Goal: Task Accomplishment & Management: Use online tool/utility

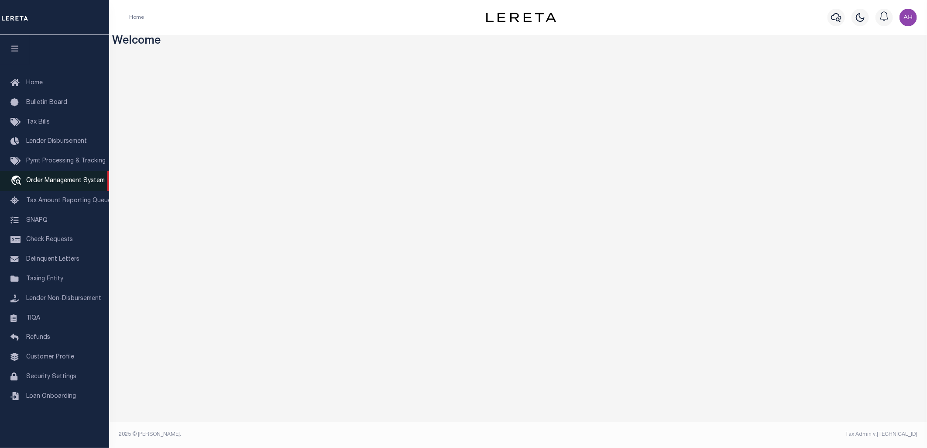
click at [58, 185] on link "travel_explore Order Management System" at bounding box center [54, 181] width 109 height 20
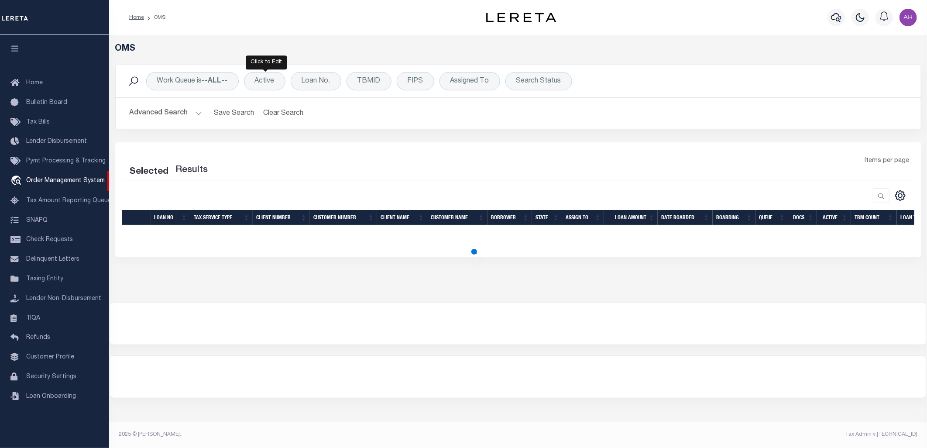
select select "200"
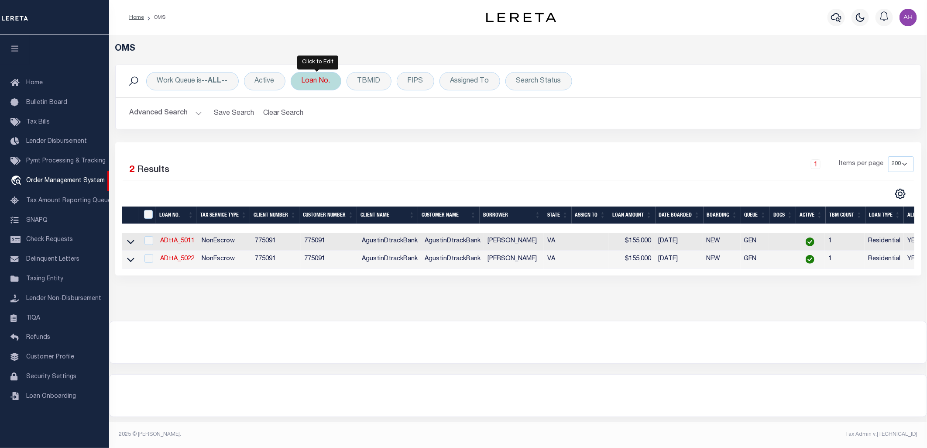
click at [328, 80] on div "Loan No." at bounding box center [316, 81] width 51 height 18
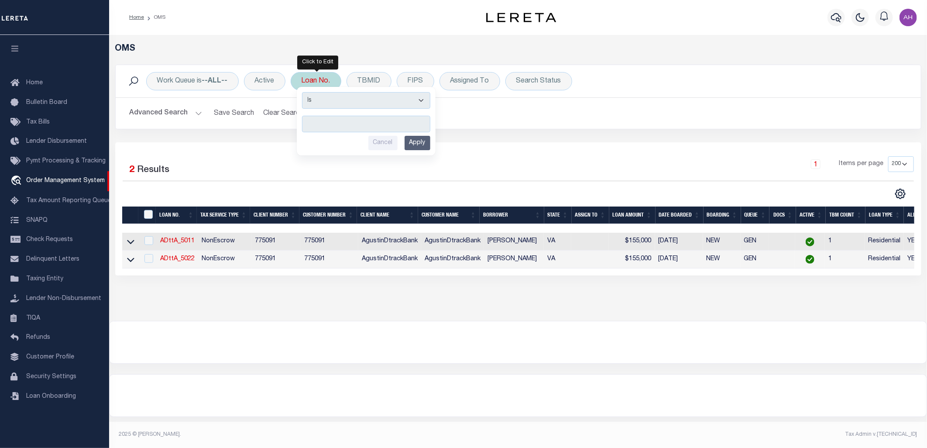
type input "2000026431"
click at [428, 145] on input "Apply" at bounding box center [418, 143] width 26 height 14
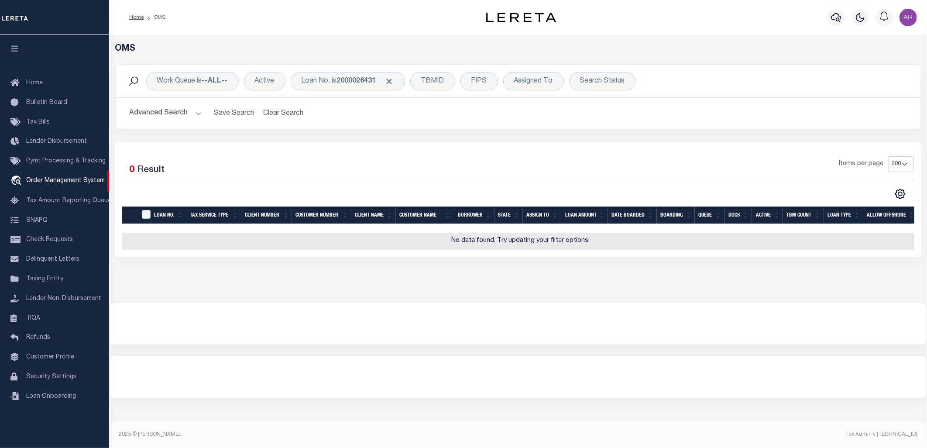
click at [155, 118] on button "Advanced Search" at bounding box center [166, 113] width 72 height 17
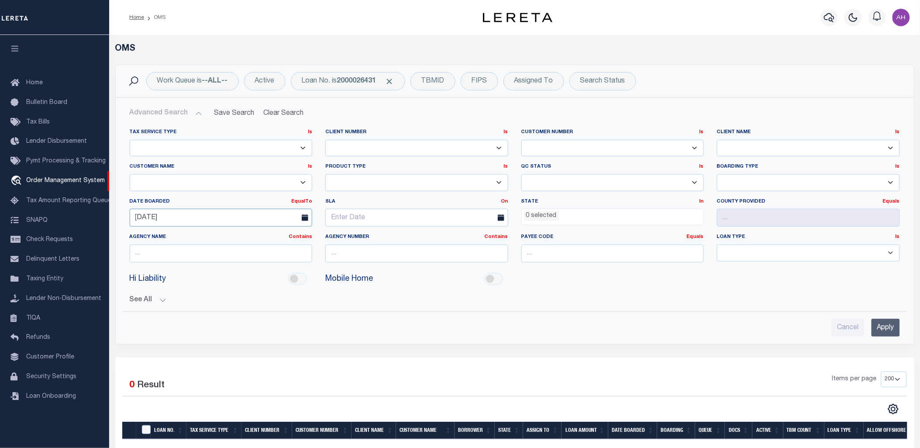
click at [165, 219] on input "08-18-2025" at bounding box center [221, 218] width 183 height 18
click at [885, 323] on input "Apply" at bounding box center [886, 328] width 28 height 18
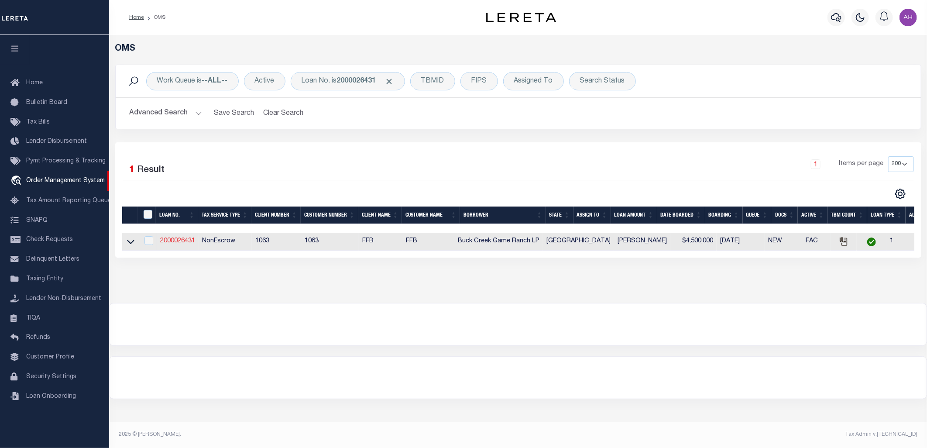
click at [175, 241] on link "2000026431" at bounding box center [177, 241] width 35 height 6
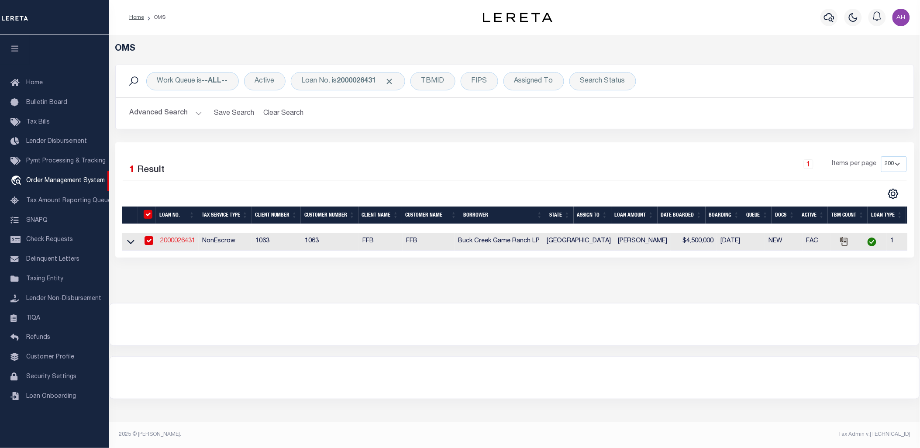
type input "2000026431"
type input "Buck Creek Game Ranch LP"
select select
select select "400"
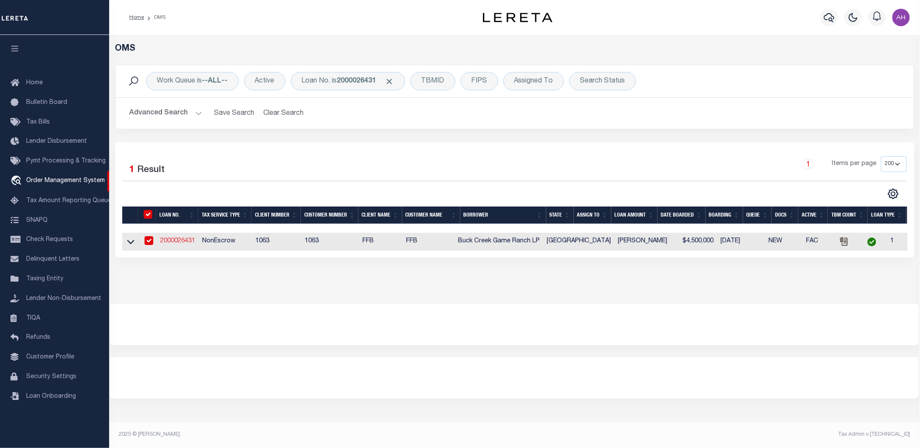
select select "NonEscrow"
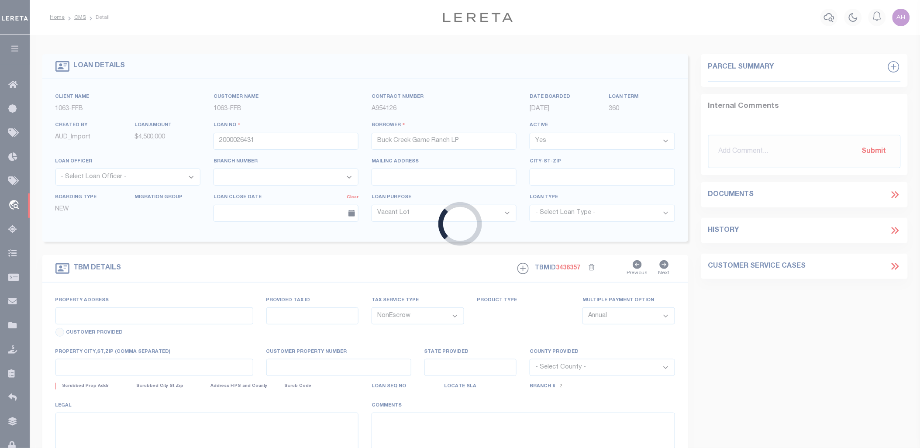
select select "773"
type input "1661 PR 1973"
select select
type input "Lawn TX 79530"
type input "[GEOGRAPHIC_DATA]"
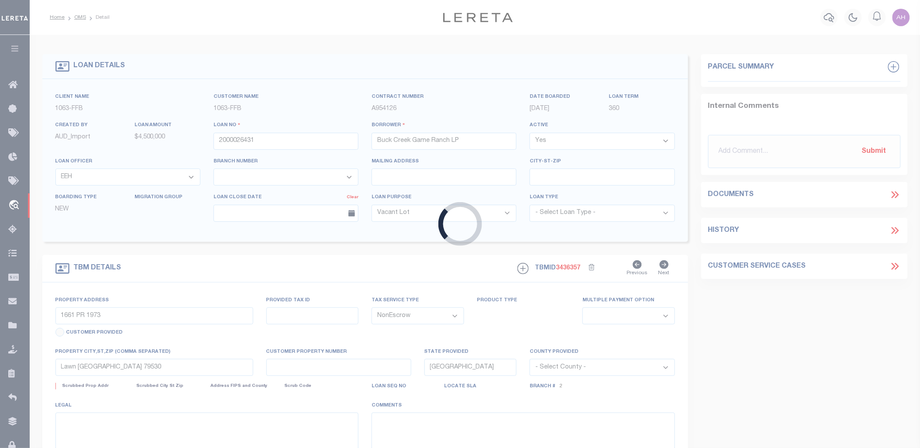
select select "490"
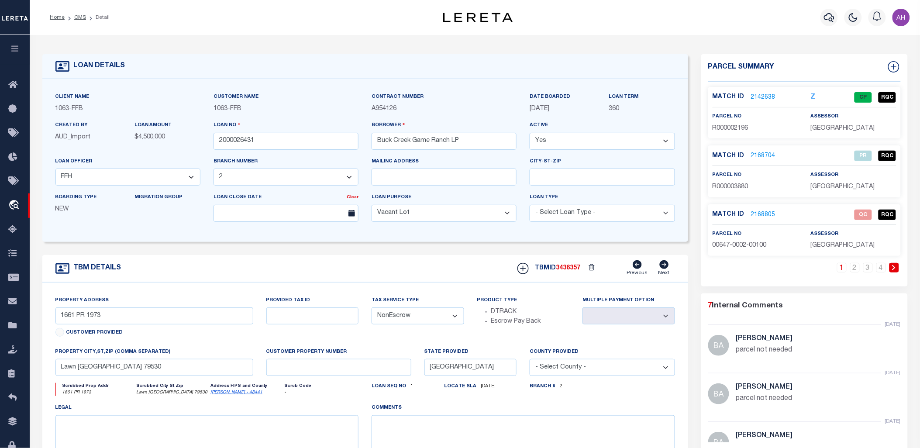
click at [760, 214] on link "2168805" at bounding box center [763, 214] width 24 height 9
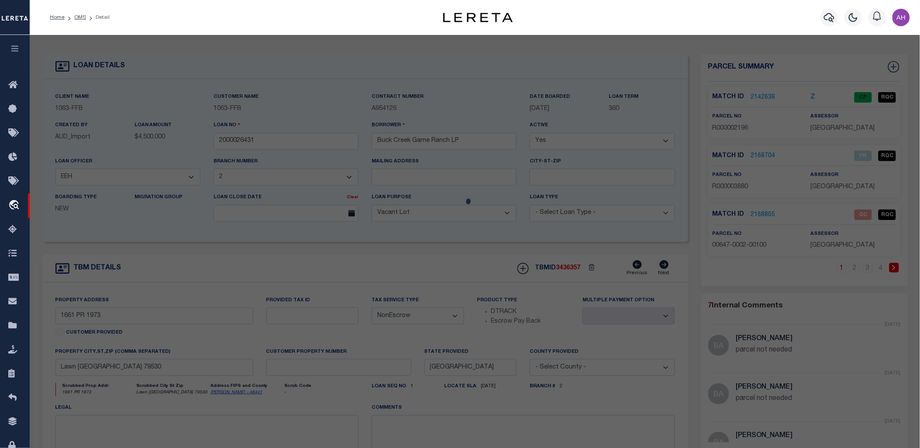
checkbox input "false"
select select "QC"
type input "DANIELS ASSETS LTD A TX PARTNE"
type input "00647.0002.00100"
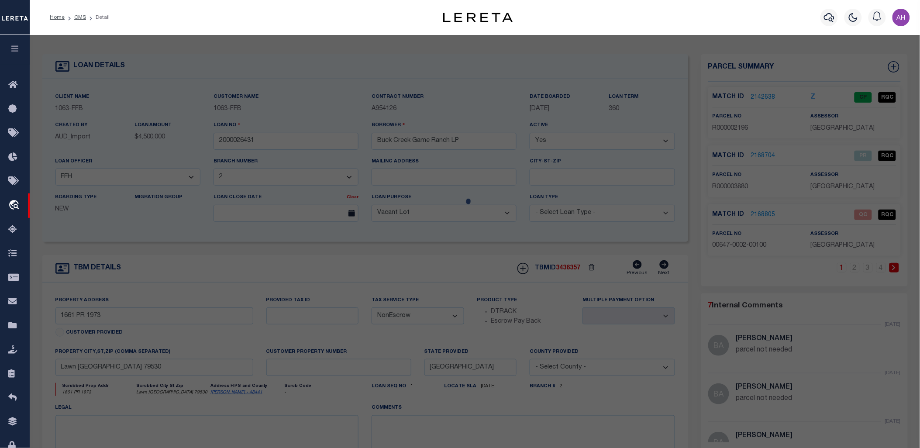
type textarea "E CALHOUN, AB: 647, SU: 2"
type textarea "duplicate payee"
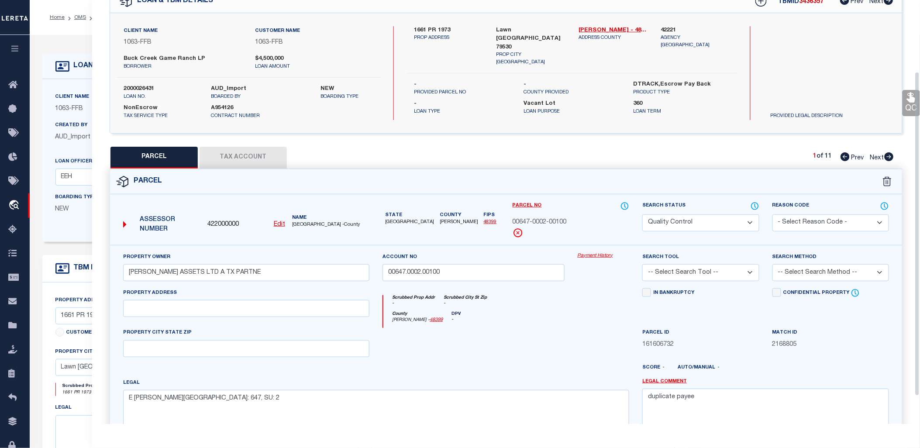
scroll to position [93, 0]
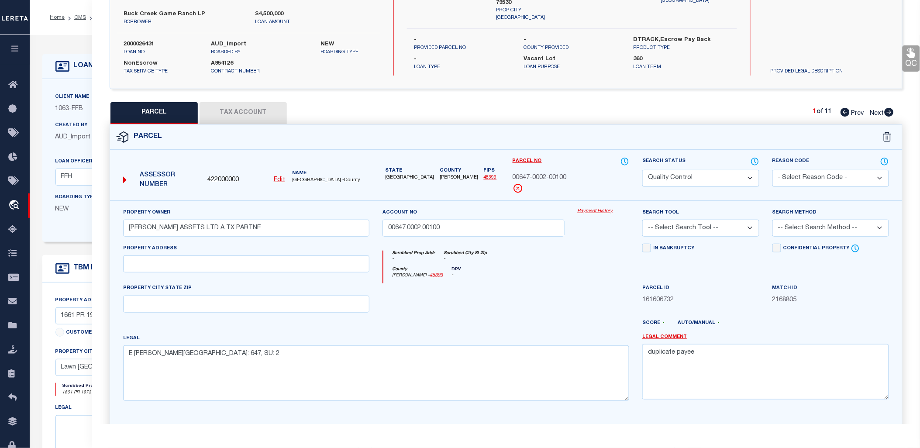
click at [706, 179] on select "Automated Search Bad Parcel Complete Duplicate Parcel High Dollar Reporting In …" at bounding box center [700, 178] width 117 height 17
select select "CP"
click at [642, 170] on select "Automated Search Bad Parcel Complete Duplicate Parcel High Dollar Reporting In …" at bounding box center [700, 178] width 117 height 17
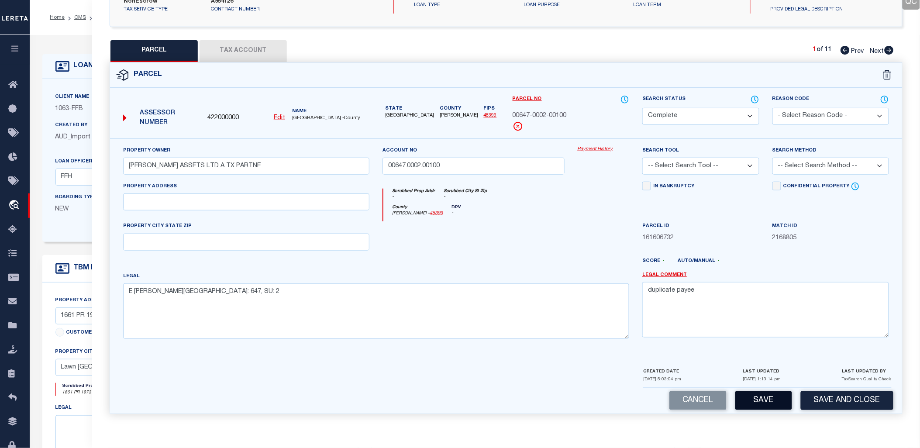
click at [780, 400] on button "Save" at bounding box center [763, 400] width 57 height 19
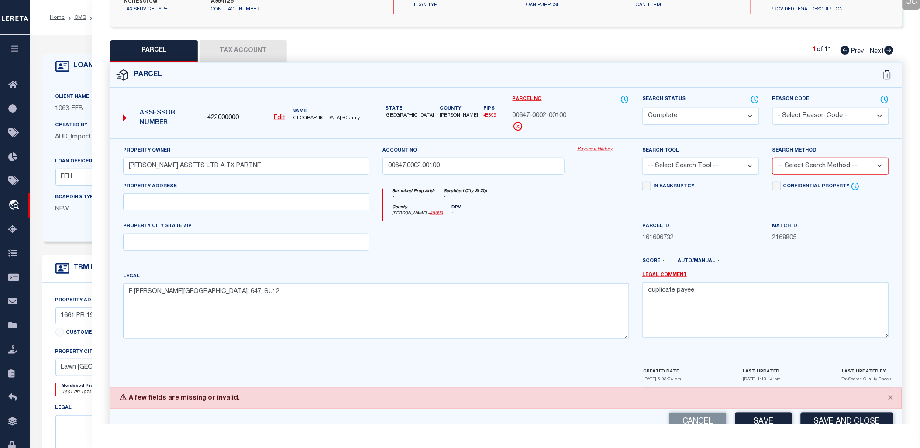
click at [700, 164] on select "-- Select Search Tool -- 3rd Party Website Agency File Agency Website ATLS CNV-…" at bounding box center [700, 166] width 117 height 17
select select "TPW"
click at [642, 158] on select "-- Select Search Tool -- 3rd Party Website Agency File Agency Website ATLS CNV-…" at bounding box center [700, 166] width 117 height 17
drag, startPoint x: 808, startPoint y: 167, endPoint x: 806, endPoint y: 172, distance: 4.7
click at [808, 167] on select "-- Select Search Method -- Property Address Legal Liability Info Provided" at bounding box center [830, 166] width 117 height 17
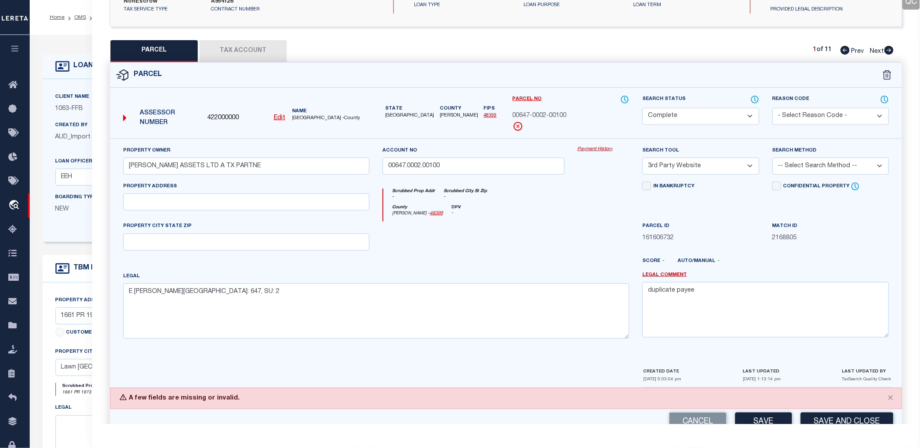
select select "ADD"
click at [772, 158] on select "-- Select Search Method -- Property Address Legal Liability Info Provided" at bounding box center [830, 166] width 117 height 17
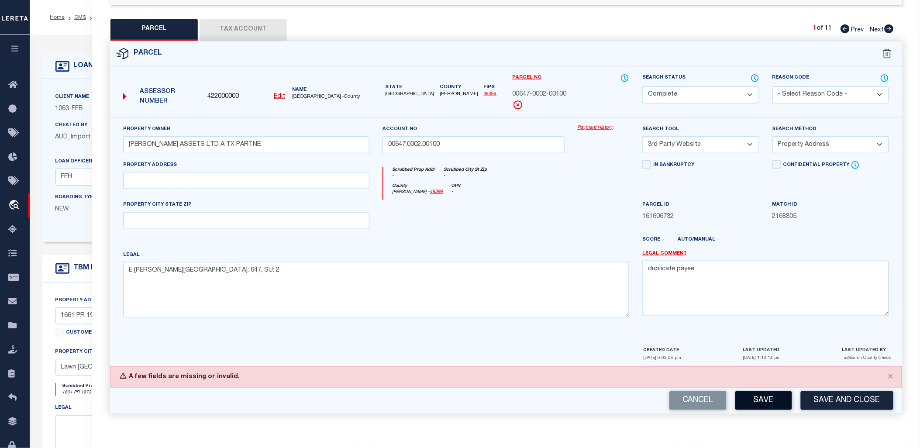
click at [762, 400] on button "Save" at bounding box center [763, 400] width 57 height 19
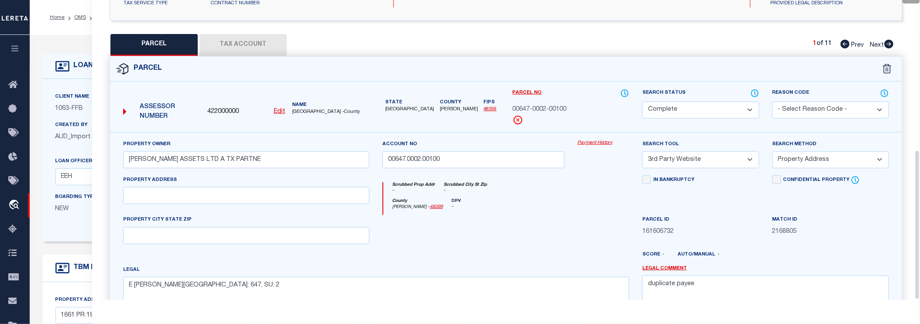
scroll to position [300, 0]
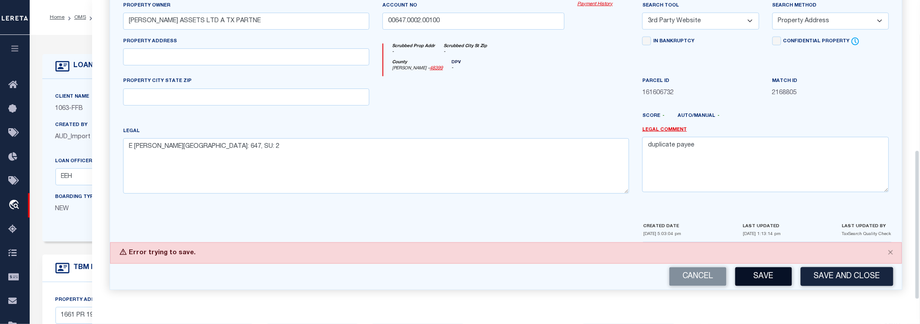
click at [763, 272] on button "Save" at bounding box center [763, 277] width 57 height 19
click at [779, 278] on button "Save" at bounding box center [763, 277] width 57 height 19
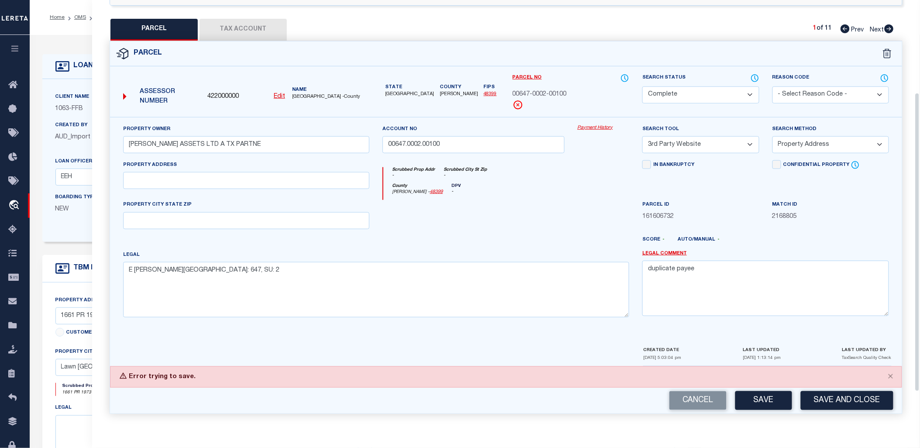
scroll to position [0, 0]
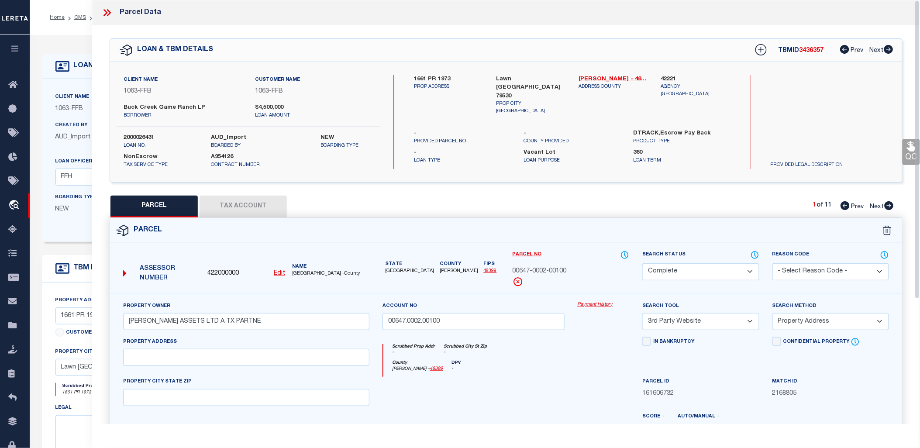
click at [103, 14] on icon at bounding box center [106, 12] width 11 height 11
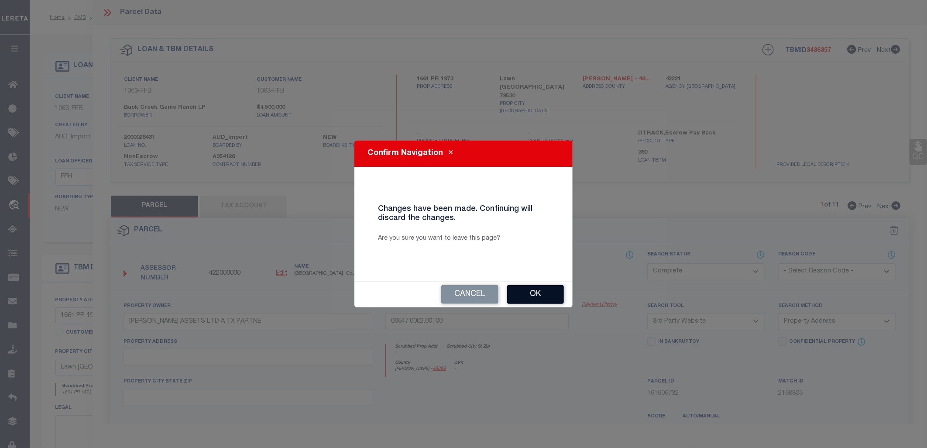
click at [559, 295] on button "Ok" at bounding box center [535, 294] width 57 height 19
select select "QC"
select select
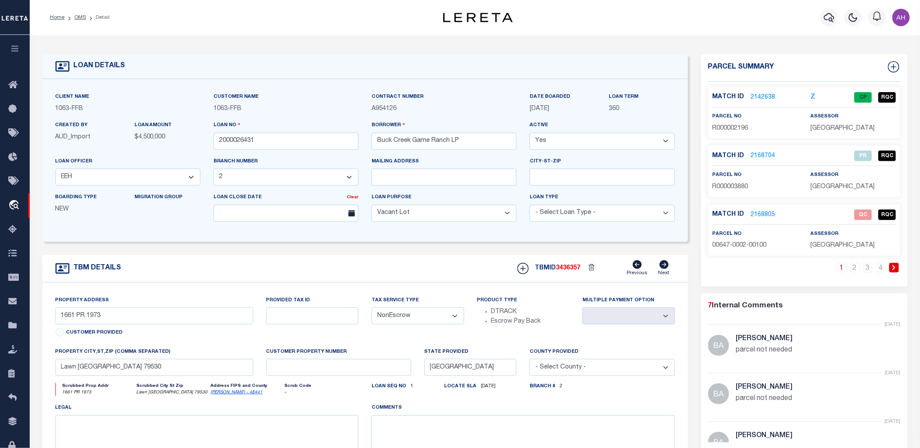
click at [16, 45] on button "button" at bounding box center [15, 50] width 30 height 30
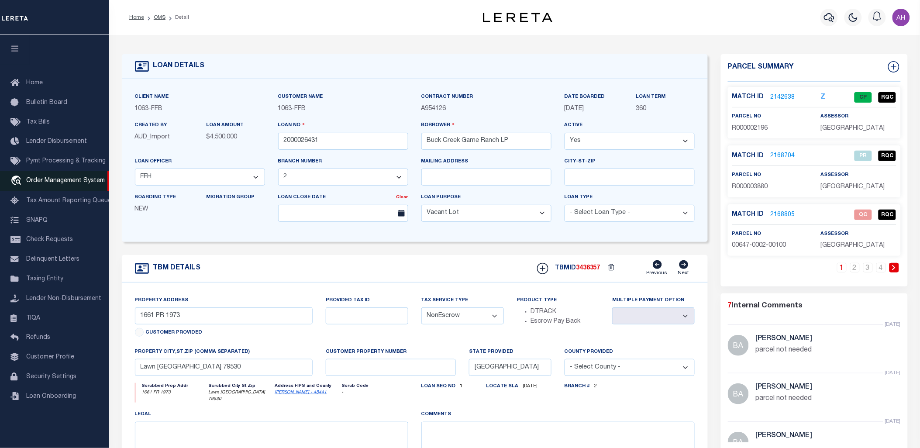
click at [55, 180] on span "Order Management System" at bounding box center [65, 181] width 79 height 6
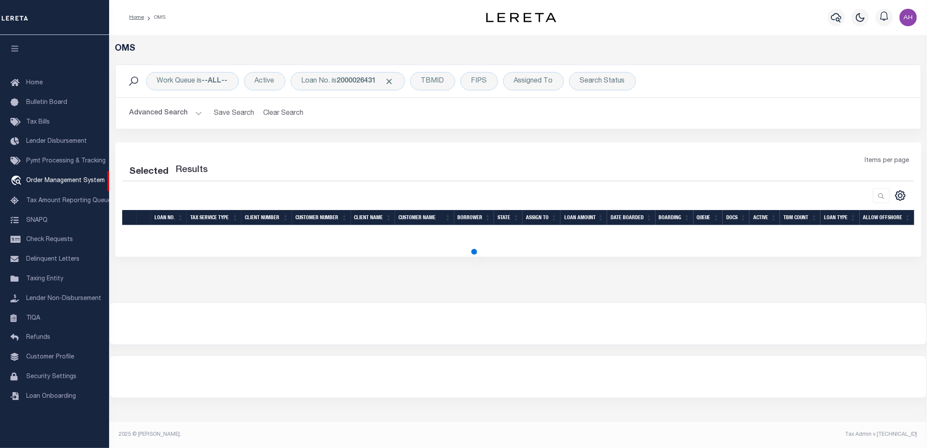
select select "200"
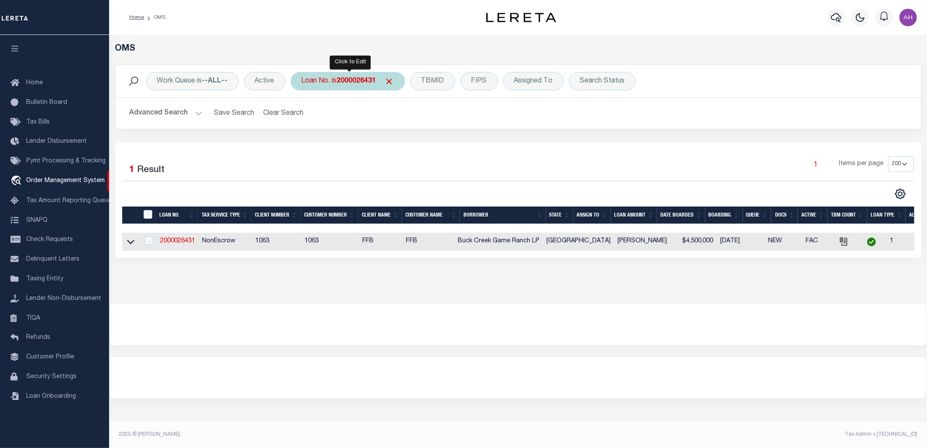
click at [365, 79] on b "2000026431" at bounding box center [356, 81] width 39 height 7
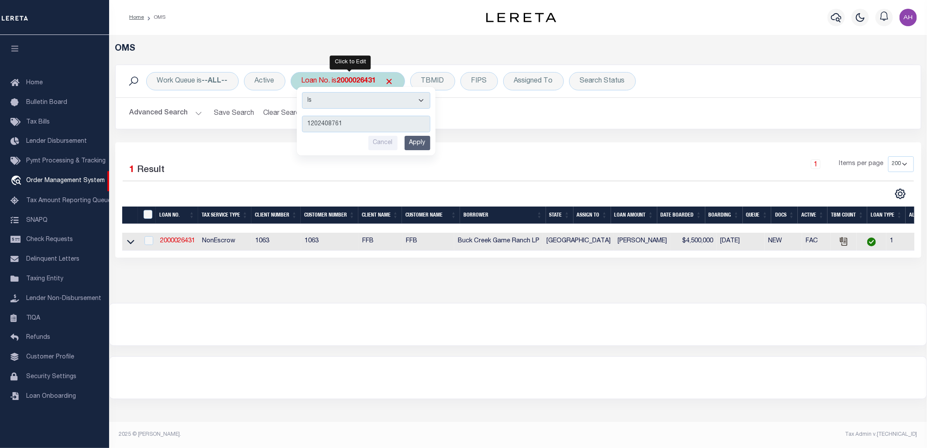
type input "12024087617"
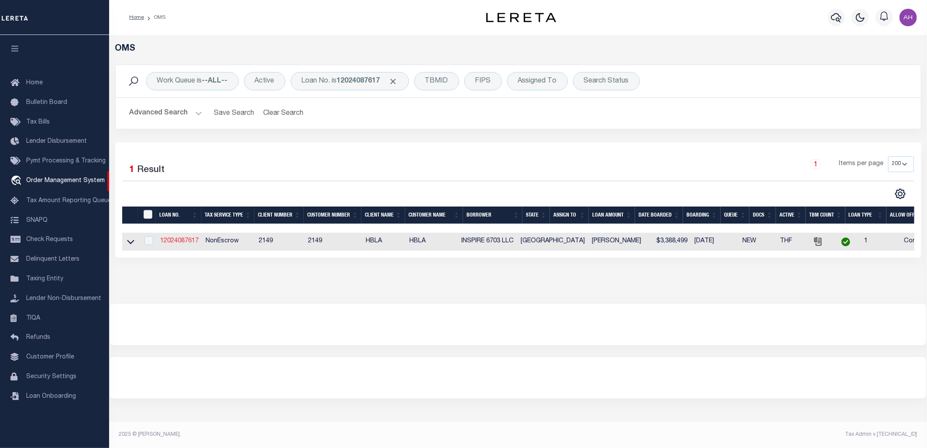
click at [174, 242] on link "12024087617" at bounding box center [179, 241] width 38 height 6
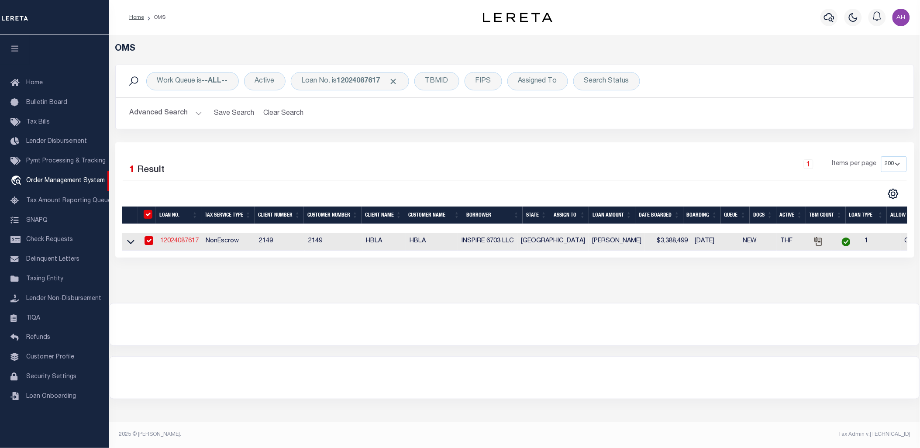
type input "12024087617"
type input "INSPIRE 6703 LLC"
select select
type input "06/05/2025"
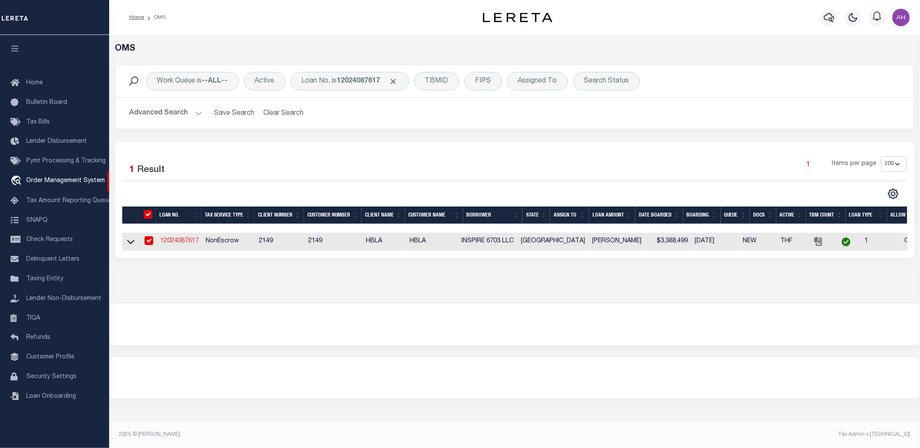
select select "20"
select select "NonEscrow"
select select "48589"
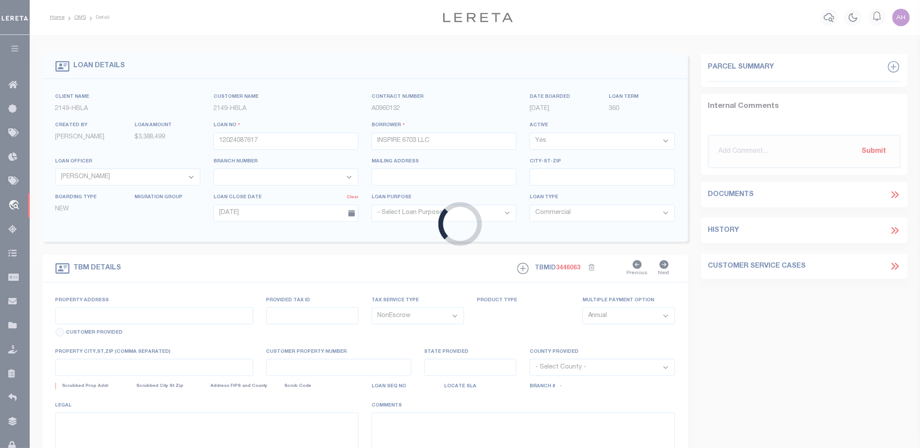
type input "6703 YONKERS AVE"
select select
type input "LUBBOCK TX 79407-2645"
type input "[GEOGRAPHIC_DATA]"
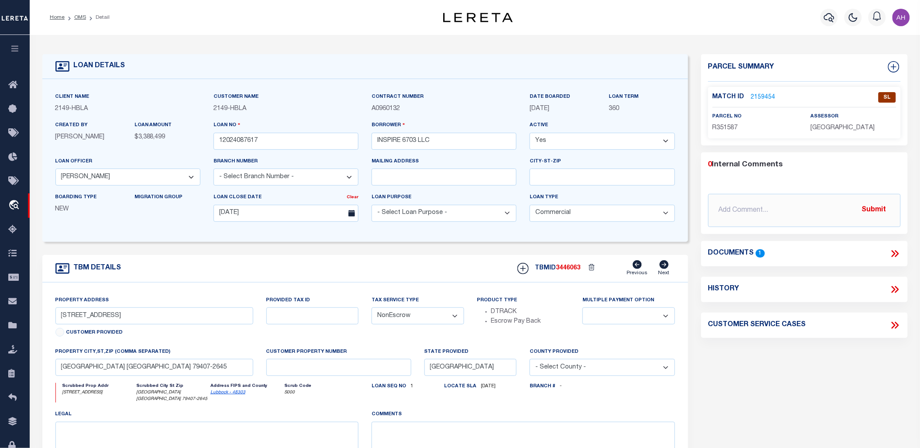
click at [767, 96] on link "2159454" at bounding box center [763, 97] width 24 height 9
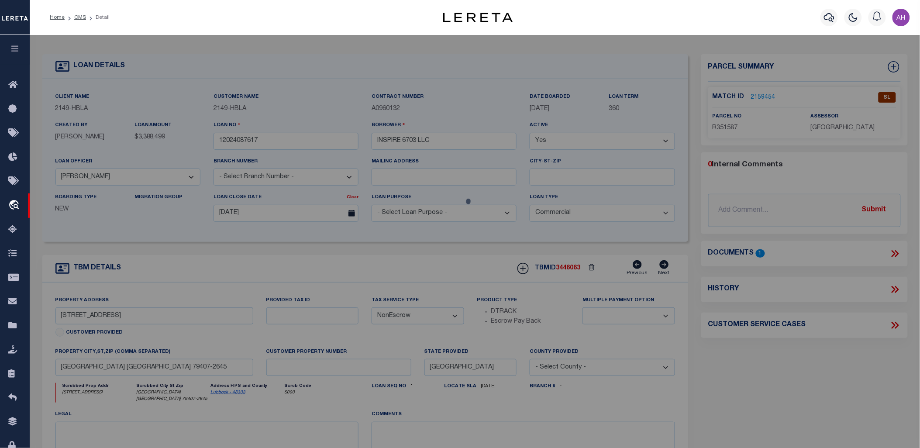
checkbox input "false"
select select "SL"
type input "INSPIRE 6703 LLC"
select select "AGW"
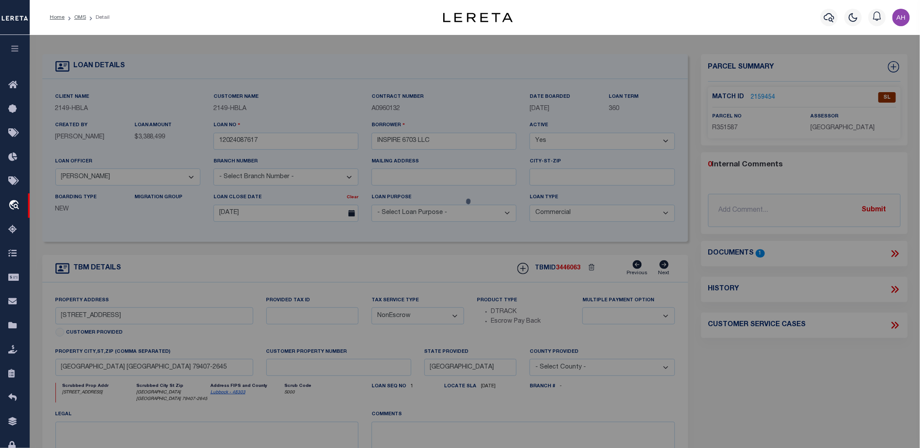
select select "LEG"
type input "6703 YONKERS AVE"
type input "LUBBOCK, TX 79407"
type textarea "WEST BUSINESS PARK TR CCC"
type textarea "Tax ID R351587 not taking to edit mask"
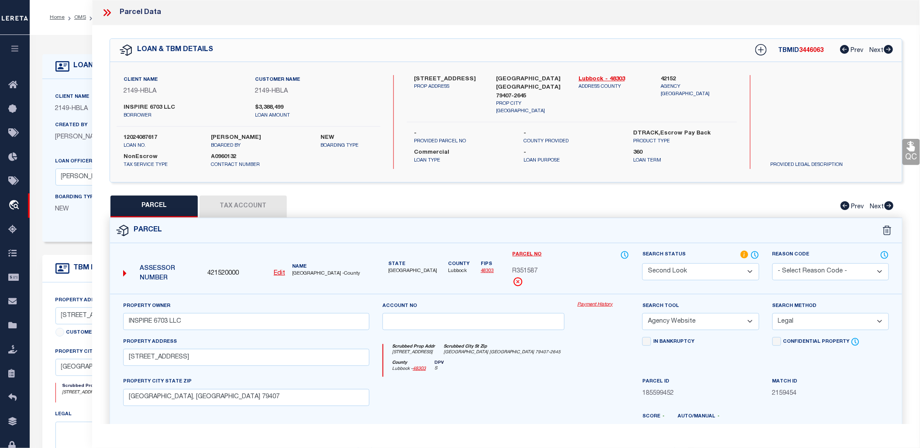
click at [228, 196] on button "Tax Account" at bounding box center [243, 207] width 87 height 22
select select "100"
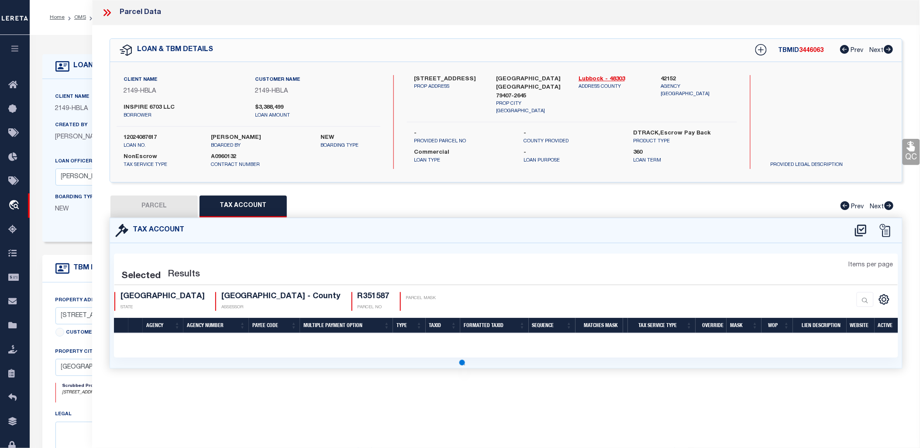
select select "100"
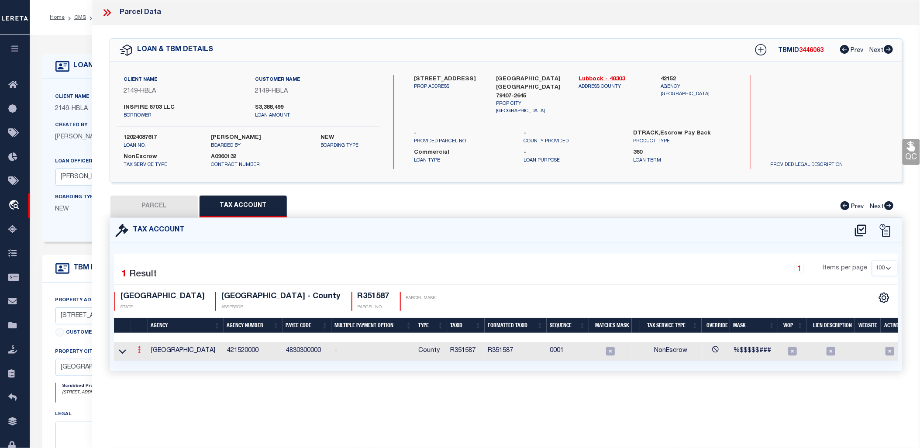
click at [137, 348] on link at bounding box center [139, 351] width 10 height 7
click at [152, 362] on icon "" at bounding box center [148, 363] width 7 height 7
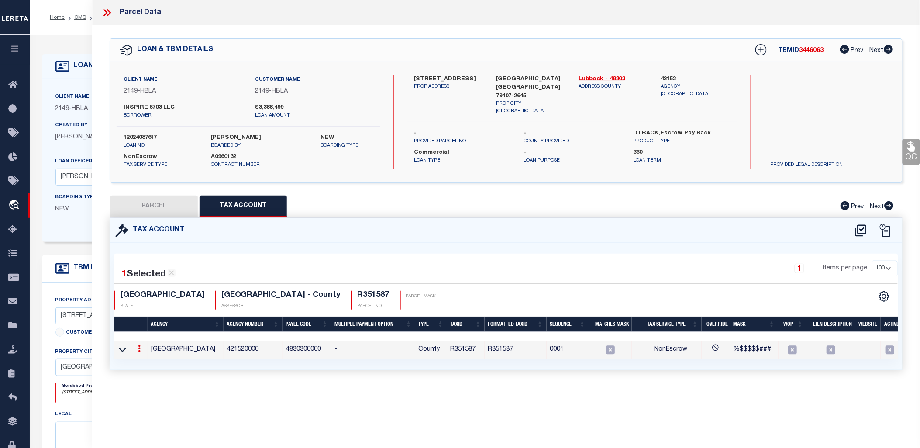
type input "R351587"
type textarea "%$$$$$###"
type input "XXXXXXXXX*"
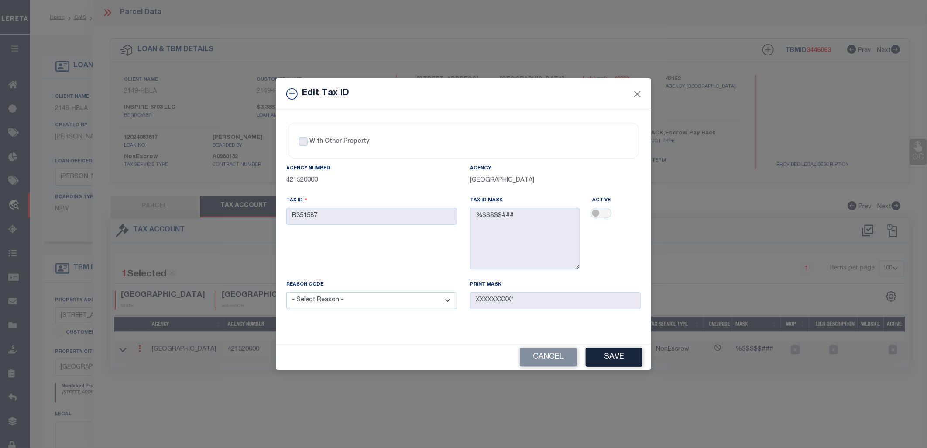
click at [425, 302] on select "- Select Reason - 099 - Other (Provide additional detail) ACT - Agency Changed …" at bounding box center [371, 300] width 171 height 17
select select "099"
click at [286, 293] on select "- Select Reason - 099 - Other (Provide additional detail) ACT - Agency Changed …" at bounding box center [371, 300] width 171 height 17
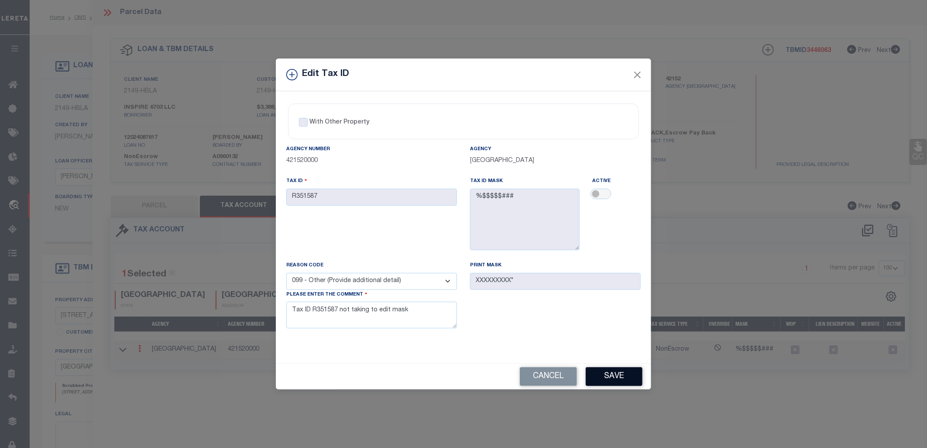
click at [610, 375] on button "Save" at bounding box center [614, 376] width 57 height 19
select select
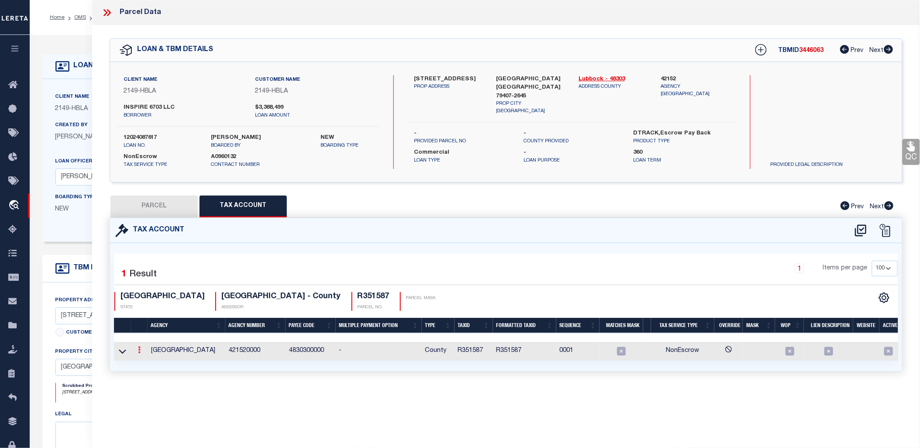
click at [139, 348] on icon at bounding box center [139, 349] width 3 height 7
click at [154, 361] on link at bounding box center [151, 364] width 32 height 14
type textarea "X"
select select "099"
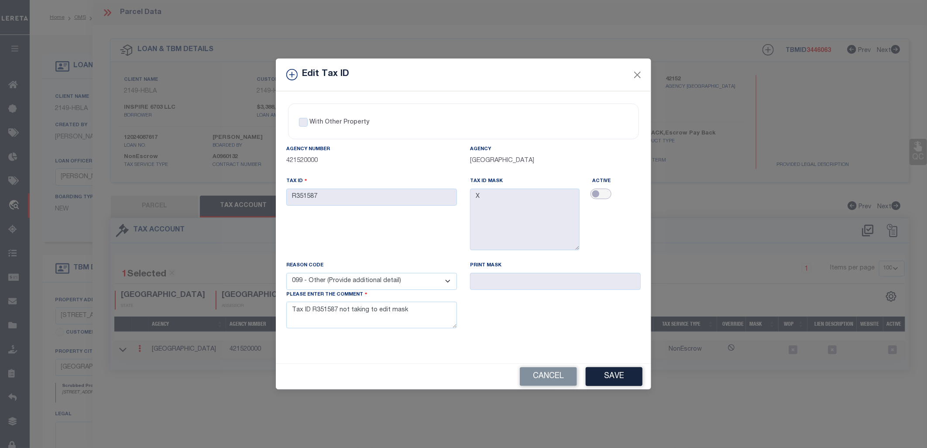
click at [605, 191] on input "checkbox" at bounding box center [601, 194] width 21 height 10
checkbox input "true"
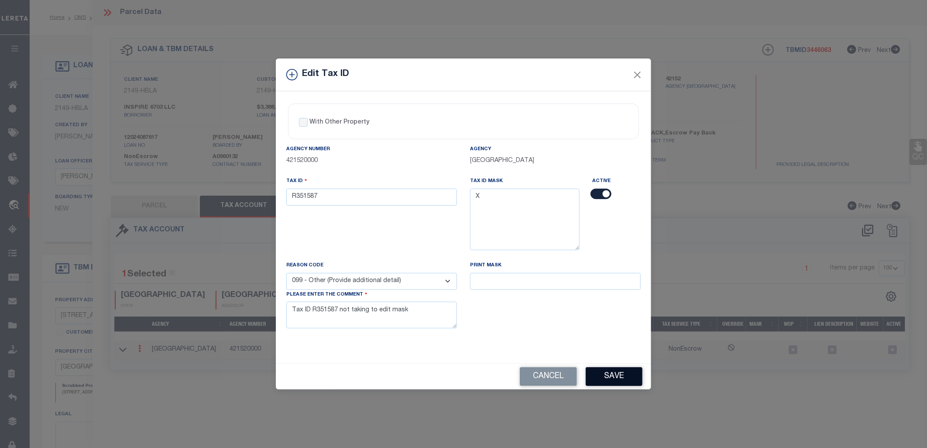
click at [622, 377] on button "Save" at bounding box center [614, 376] width 57 height 19
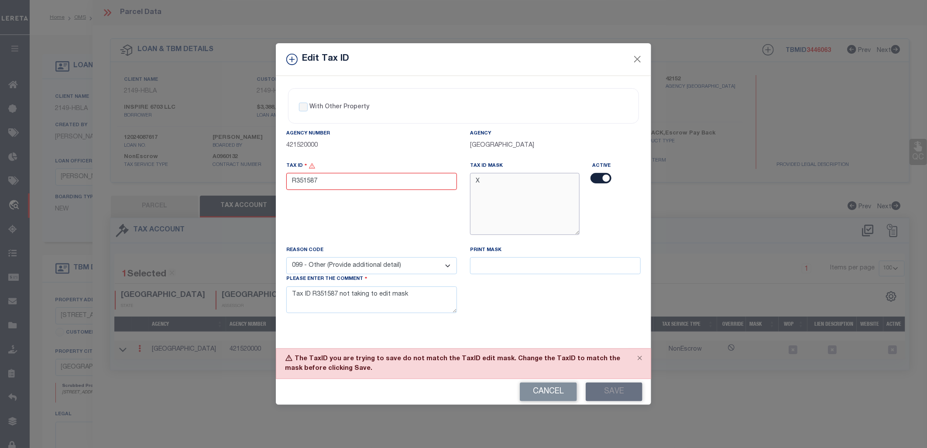
click at [496, 181] on textarea "X" at bounding box center [525, 204] width 110 height 62
drag, startPoint x: 322, startPoint y: 180, endPoint x: 297, endPoint y: 178, distance: 24.5
click at [297, 178] on input "R351587" at bounding box center [371, 181] width 171 height 17
type input "R"
click at [550, 333] on div "With Other Property With Other Property Type Temporary Permanent Parent Parcel …" at bounding box center [463, 212] width 375 height 272
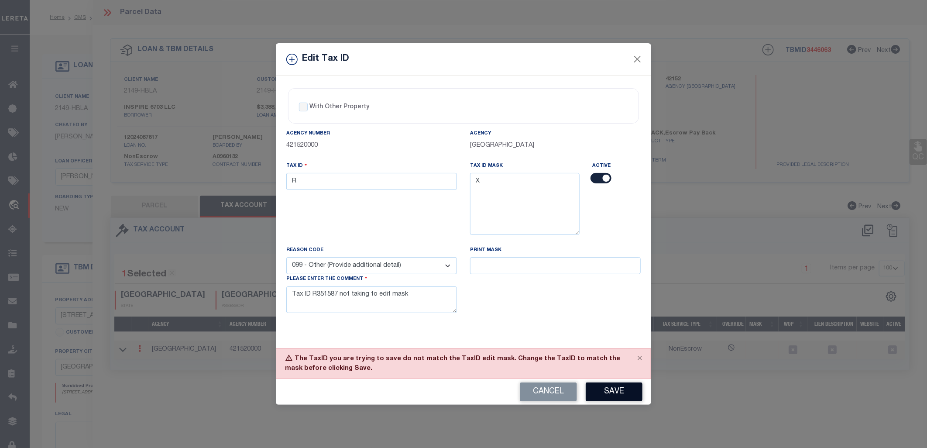
click at [609, 391] on button "Save" at bounding box center [614, 391] width 57 height 19
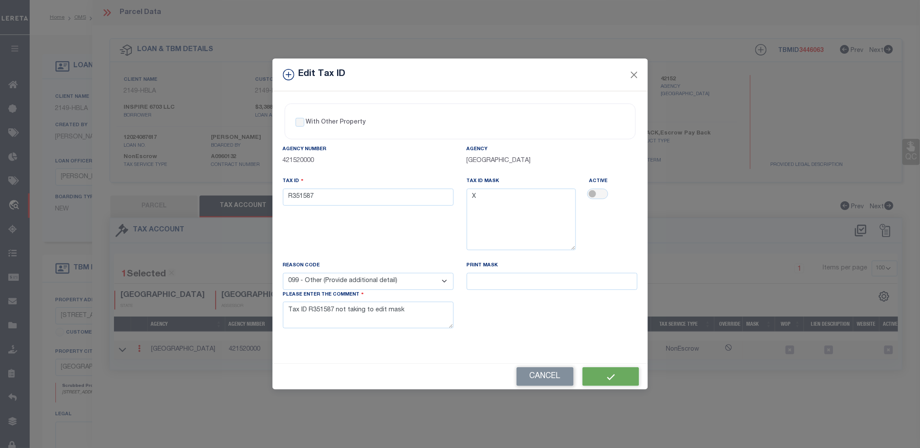
select select
type textarea "TAX ID Update last comment: Tax ID R351587 not taking to edit mask"
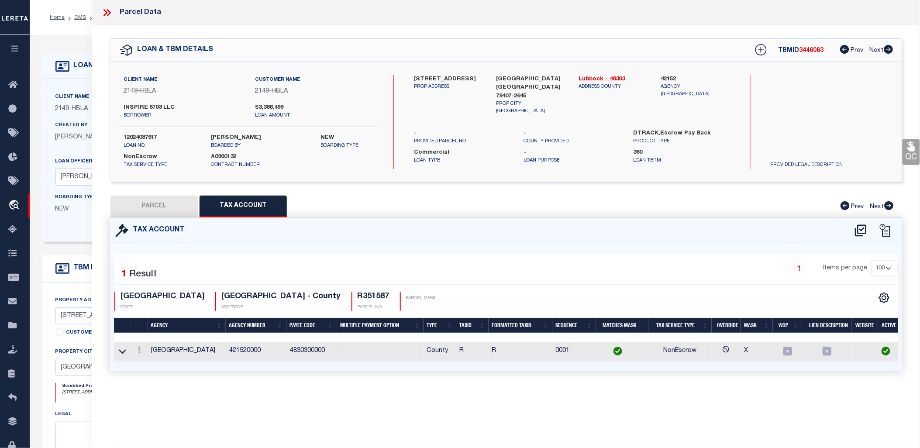
click at [240, 350] on td "421520000" at bounding box center [256, 351] width 61 height 19
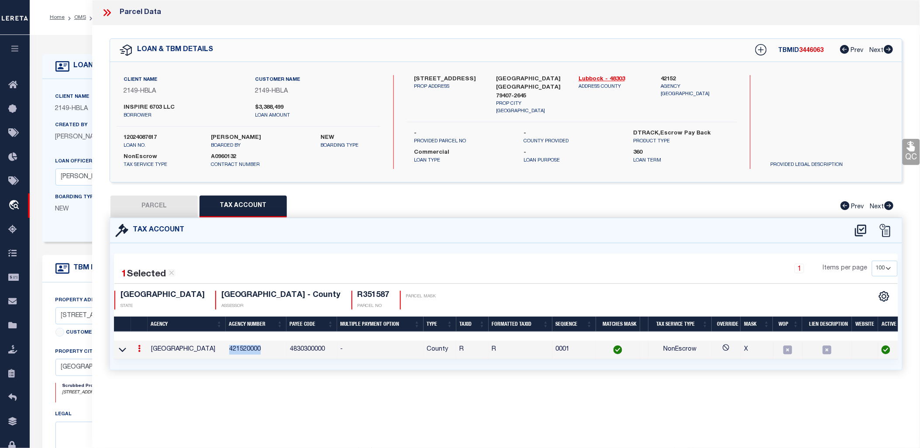
click at [240, 350] on td "421520000" at bounding box center [256, 350] width 61 height 19
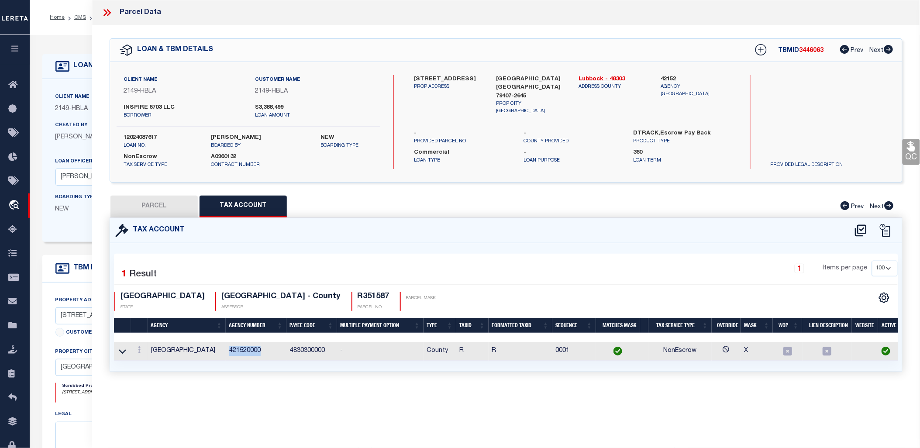
copy td "421520000"
click at [144, 210] on button "PARCEL" at bounding box center [153, 207] width 87 height 22
select select "AS"
select select
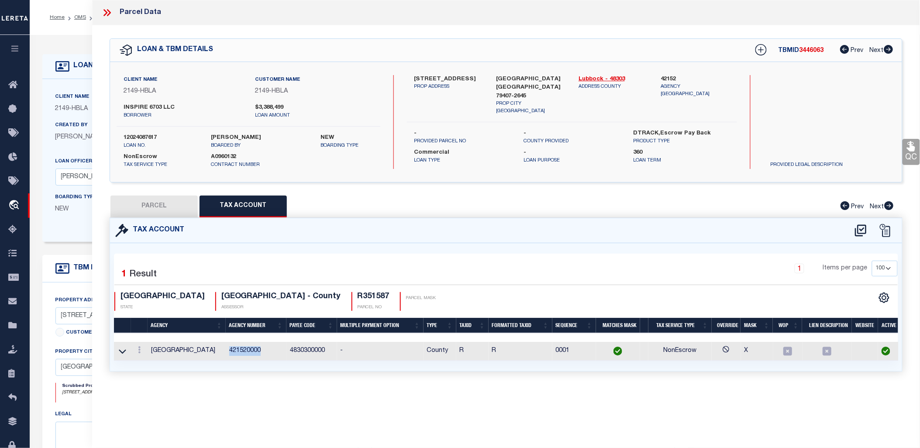
checkbox input "false"
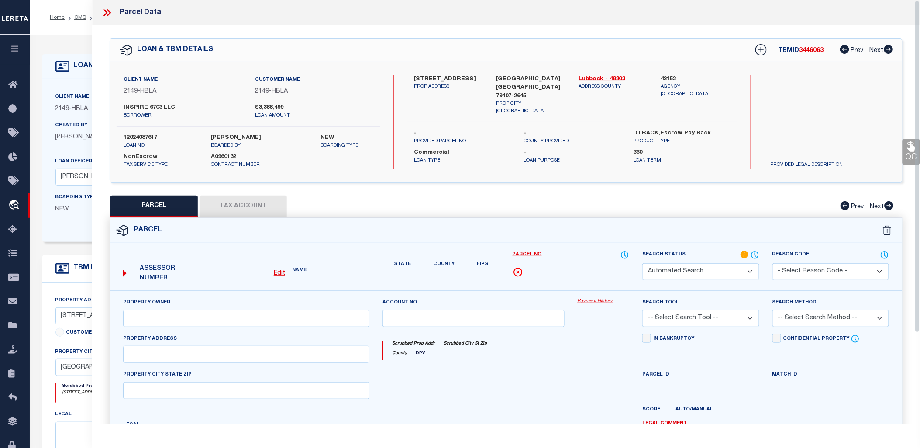
select select "SL"
type input "INSPIRE 6703 LLC"
select select "AGW"
select select "LEG"
type input "6703 YONKERS AVE"
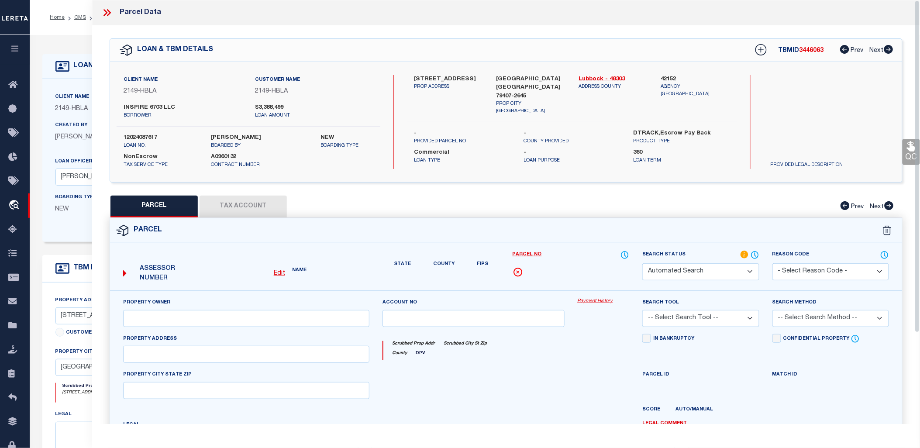
type input "LUBBOCK, TX 79407"
type textarea "WEST BUSINESS PARK TR CCC"
type textarea "Tax ID R351587 not taking to edit mask"
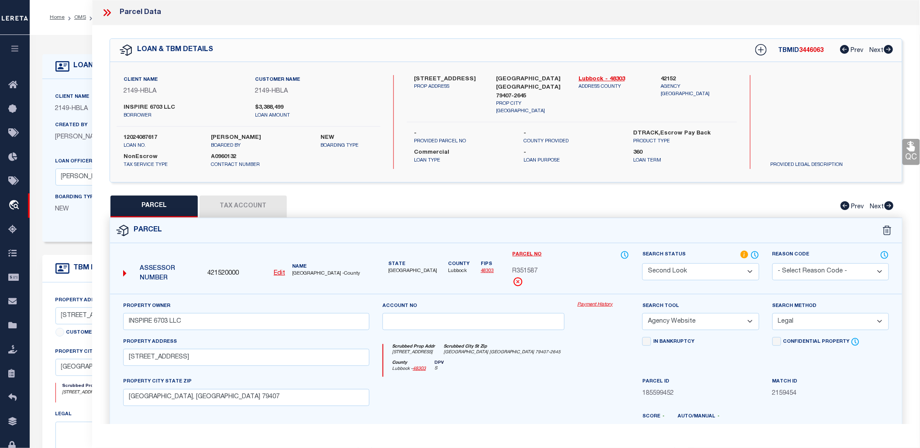
click at [241, 207] on button "Tax Account" at bounding box center [243, 207] width 87 height 22
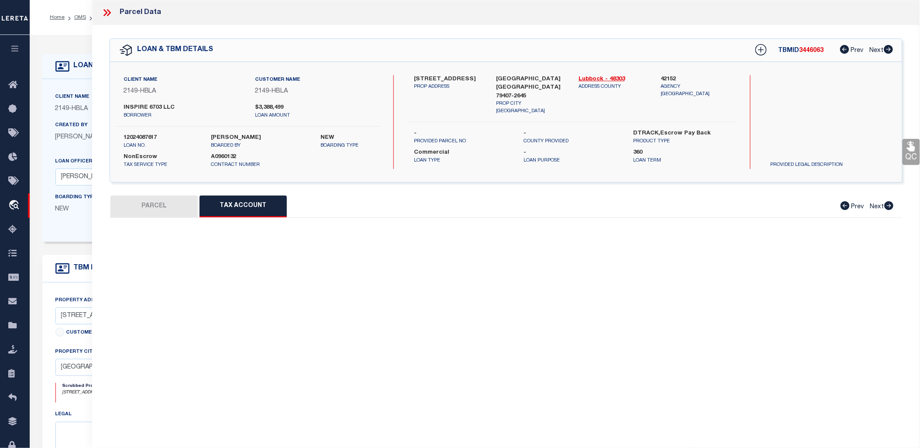
select select "100"
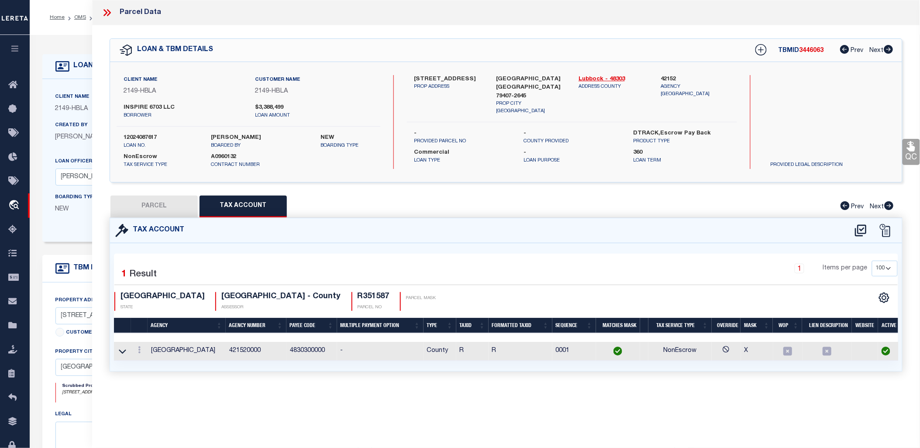
click at [165, 210] on button "PARCEL" at bounding box center [153, 207] width 87 height 22
select select "AS"
select select
checkbox input "false"
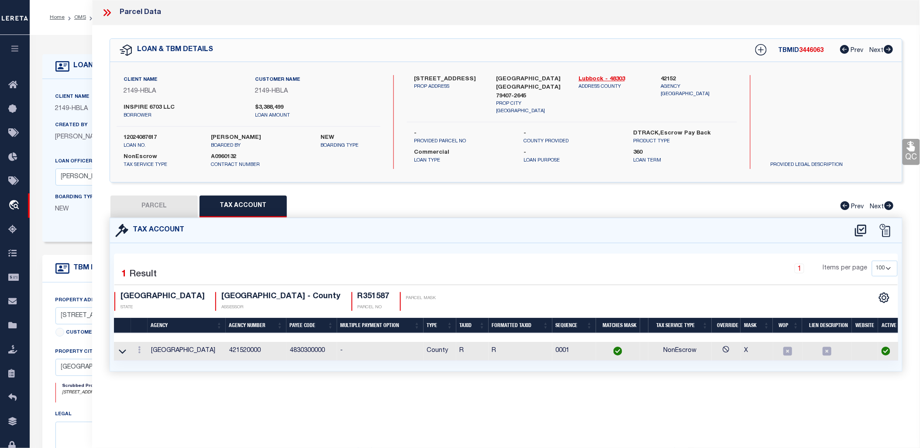
checkbox input "false"
select select "SL"
type input "INSPIRE 6703 LLC"
select select "AGW"
select select "LEG"
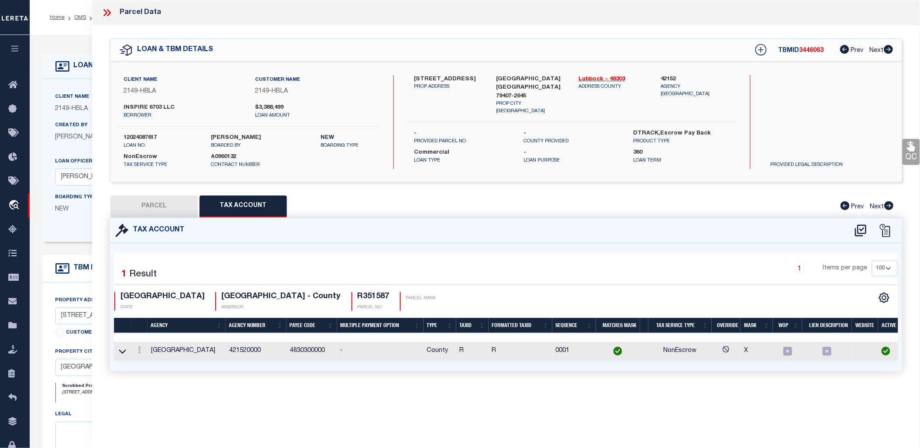
type input "6703 YONKERS AVE"
type input "LUBBOCK, TX 79407"
type textarea "WEST BUSINESS PARK TR CCC"
type textarea "Tax ID R351587 not taking to edit mask"
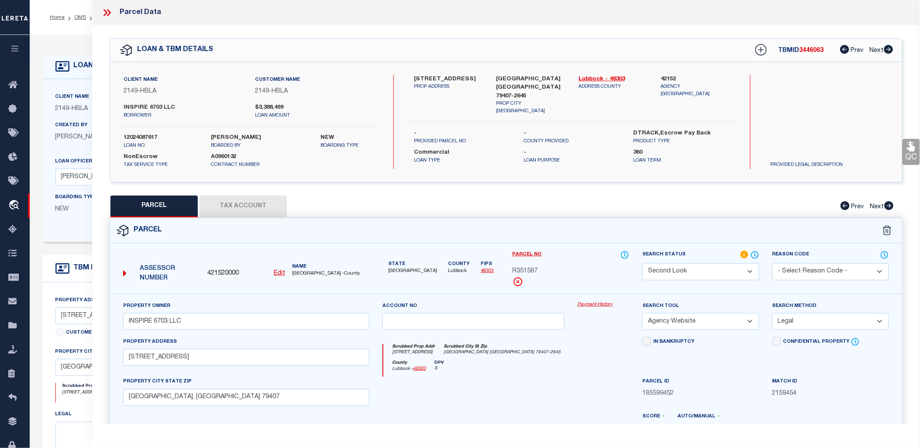
click at [235, 209] on button "Tax Account" at bounding box center [243, 207] width 87 height 22
select select "100"
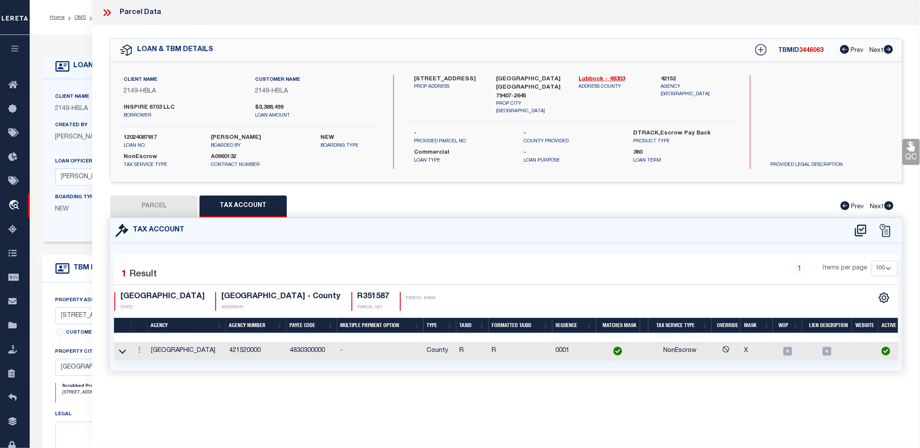
click at [149, 203] on button "PARCEL" at bounding box center [153, 207] width 87 height 22
select select "AS"
select select
checkbox input "false"
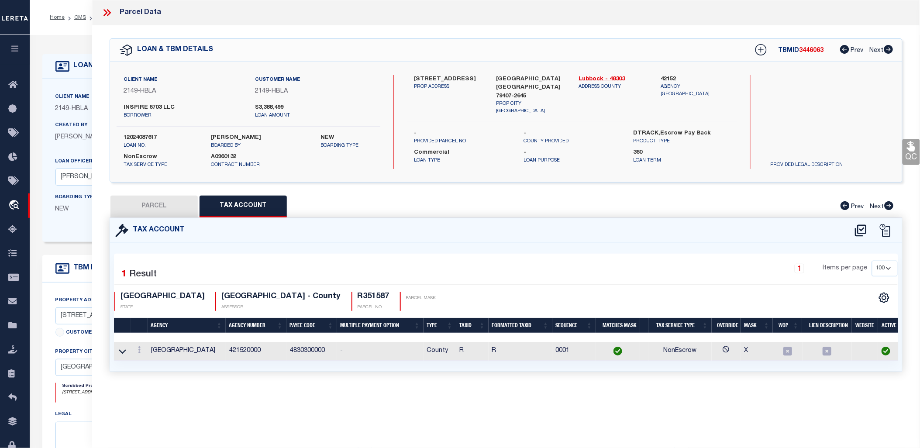
checkbox input "false"
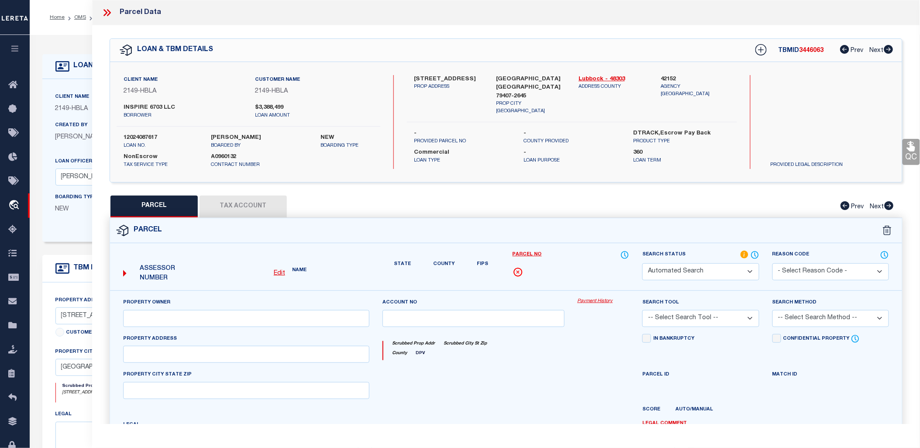
select select "SL"
type input "INSPIRE 6703 LLC"
select select "AGW"
select select "LEG"
type input "6703 YONKERS AVE"
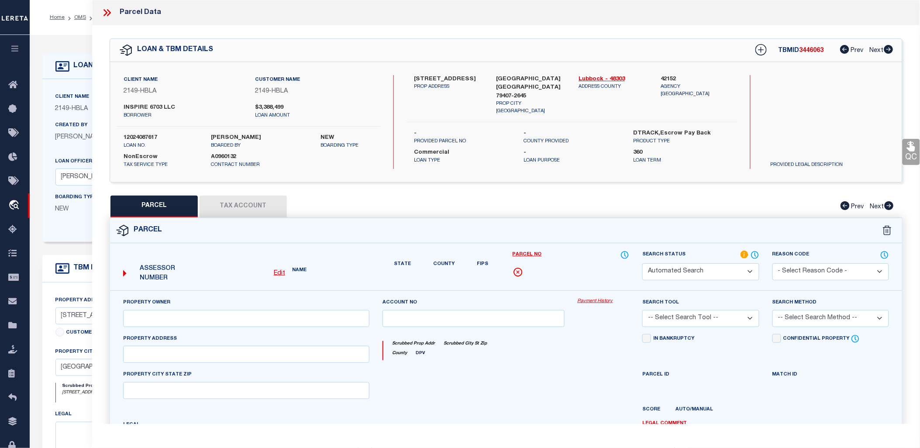
type input "LUBBOCK, TX 79407"
type textarea "WEST BUSINESS PARK TR CCC"
type textarea "Tax ID R351587 not taking to edit mask"
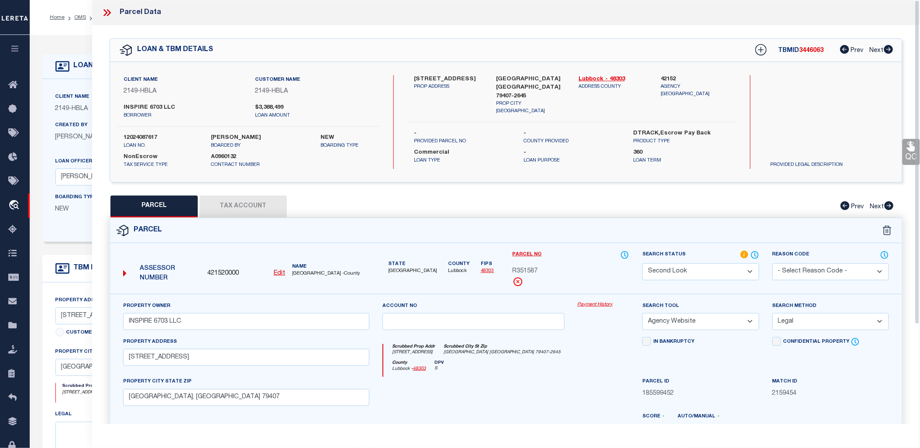
click at [114, 12] on div at bounding box center [110, 12] width 18 height 11
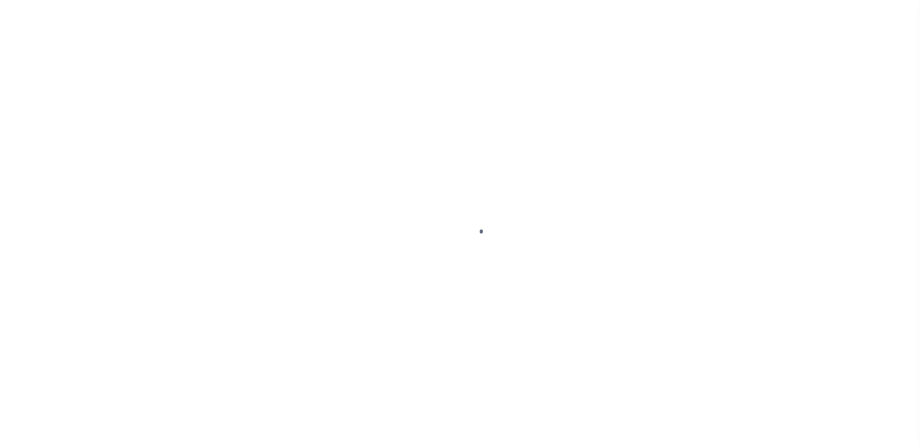
select select "48589"
select select "20"
select select "NonEscrow"
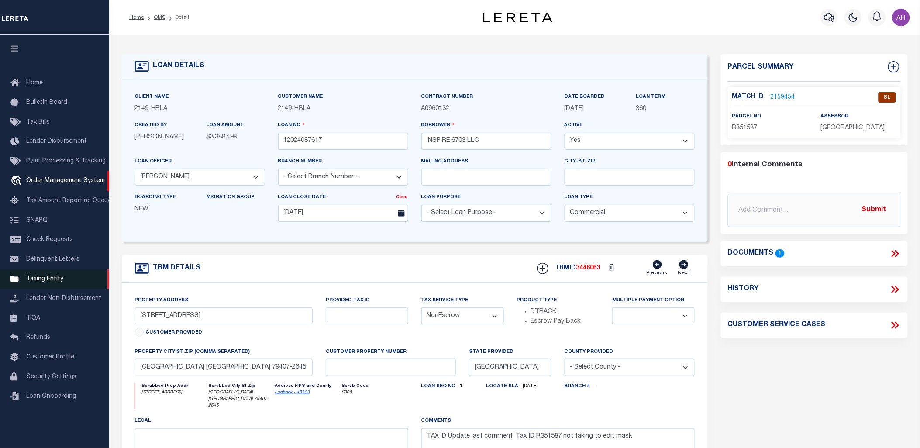
click at [55, 277] on span "Taxing Entity" at bounding box center [44, 279] width 37 height 6
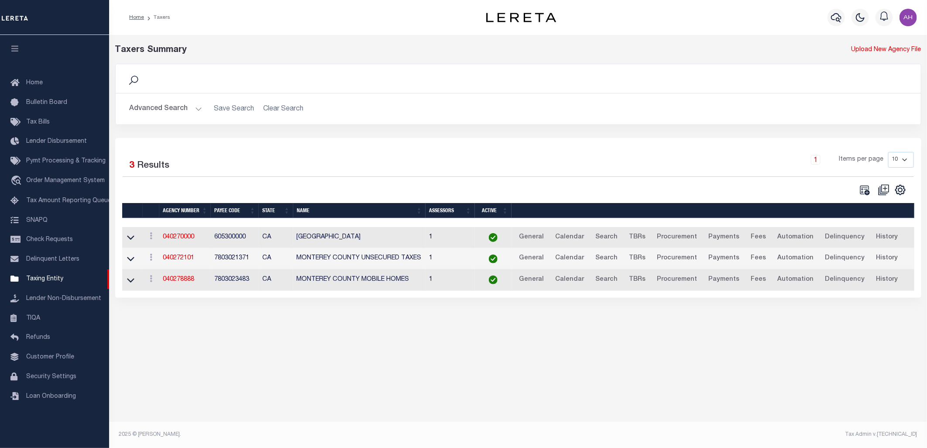
click at [175, 109] on button "Advanced Search" at bounding box center [166, 108] width 72 height 17
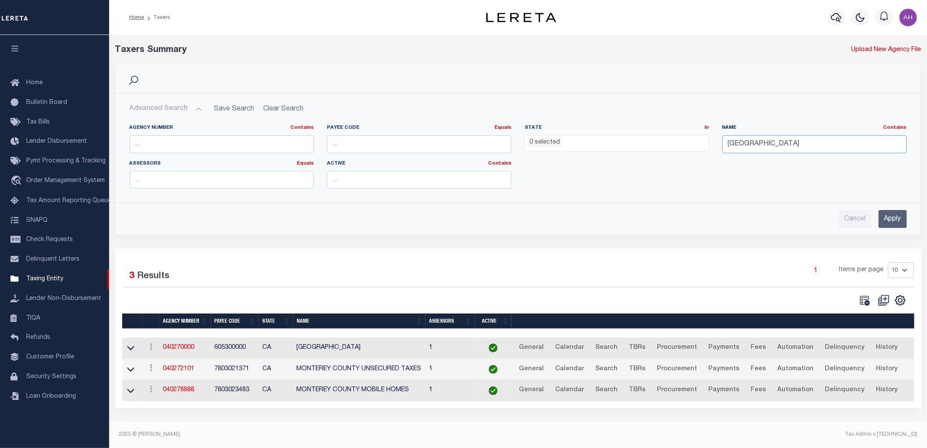
click at [782, 145] on input "[GEOGRAPHIC_DATA]" at bounding box center [815, 144] width 185 height 18
click at [896, 224] on input "Apply" at bounding box center [893, 219] width 28 height 18
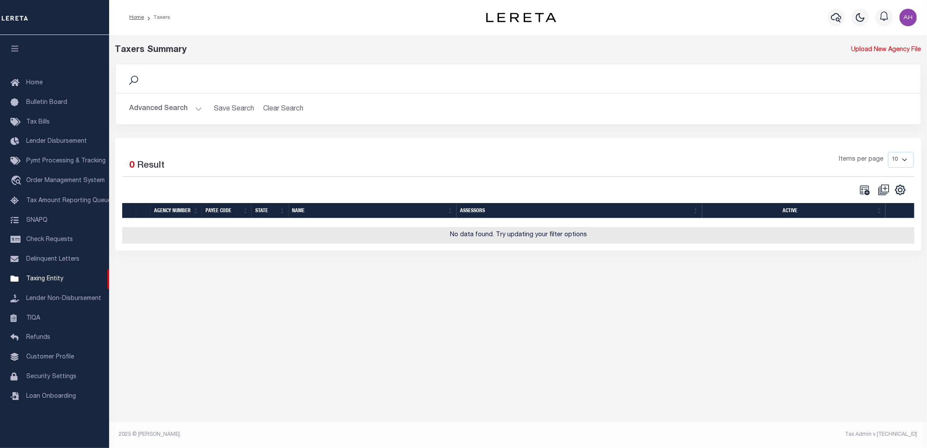
click at [150, 103] on button "Advanced Search" at bounding box center [166, 108] width 72 height 17
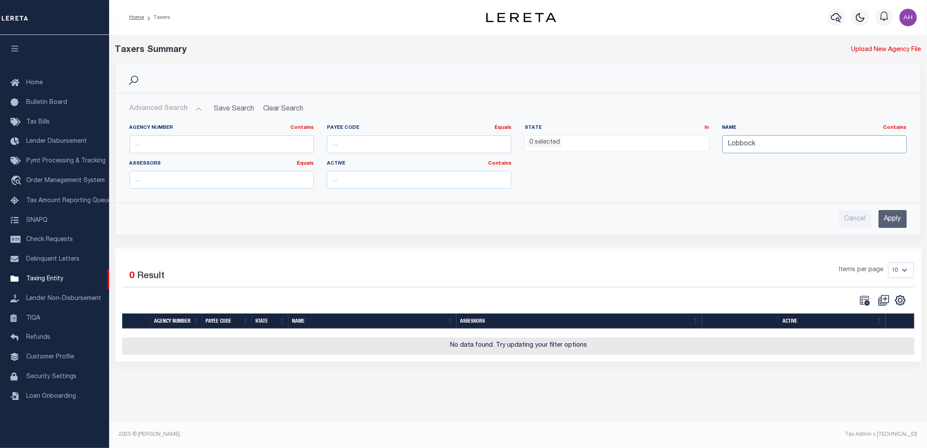
click at [744, 145] on input "Lobbock" at bounding box center [815, 144] width 185 height 18
type input "lubbo"
click at [892, 223] on input "Apply" at bounding box center [893, 219] width 28 height 18
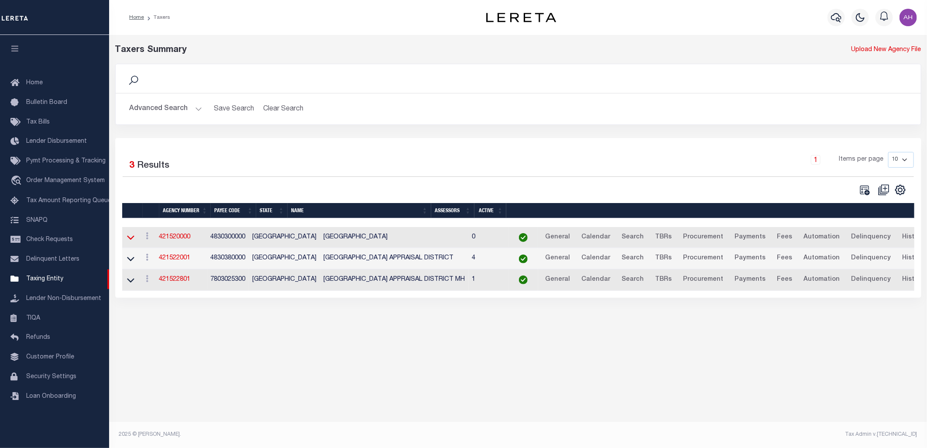
click at [130, 239] on icon at bounding box center [130, 237] width 7 height 9
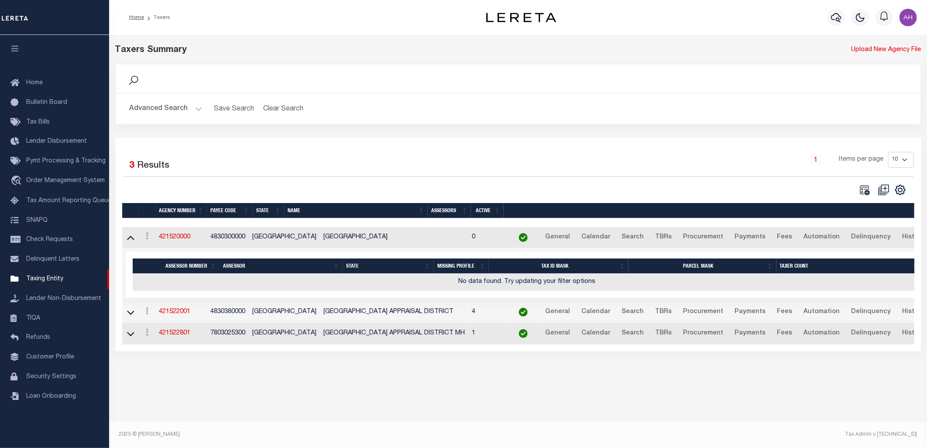
click at [156, 112] on button "Advanced Search" at bounding box center [166, 108] width 72 height 17
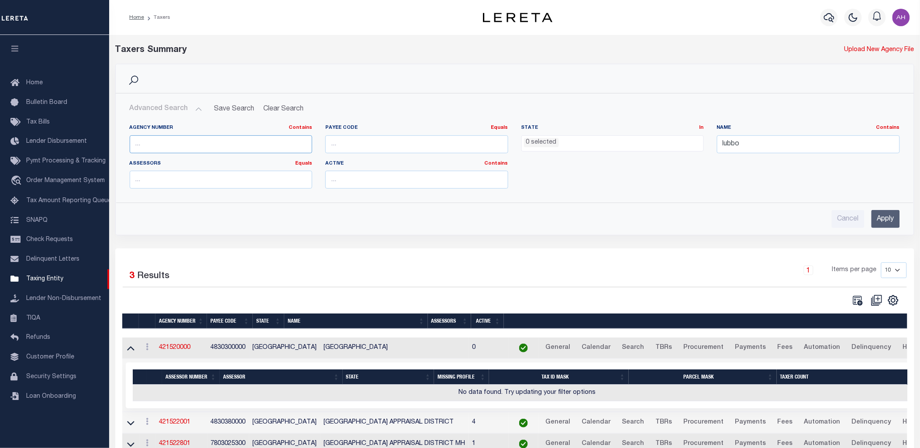
click at [210, 148] on input "text" at bounding box center [221, 144] width 183 height 18
paste input "421520000"
type input "421520000"
click at [730, 141] on input "lubbo" at bounding box center [808, 144] width 183 height 18
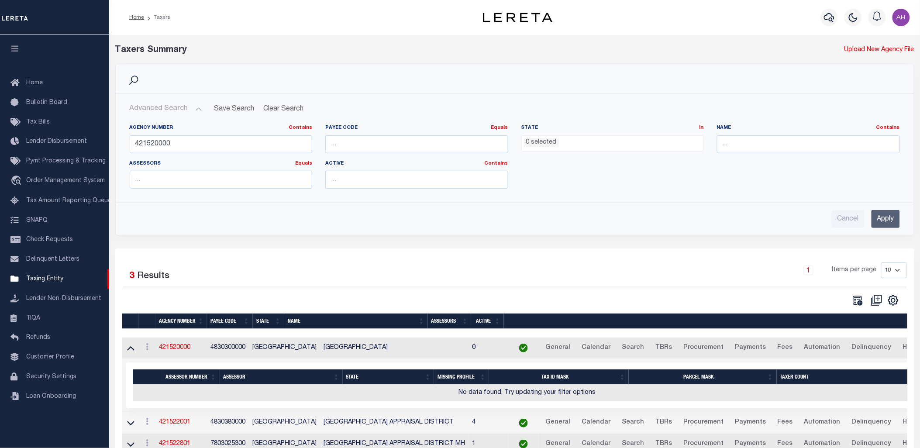
click at [887, 219] on input "Apply" at bounding box center [886, 219] width 28 height 18
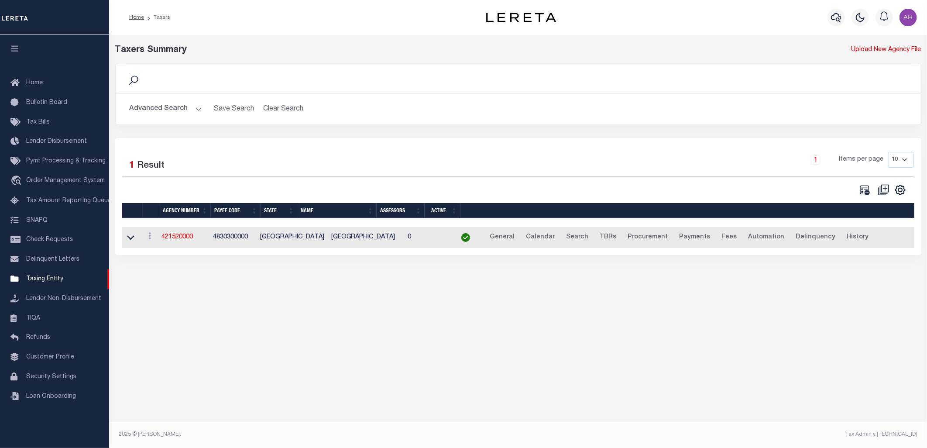
click at [137, 241] on td at bounding box center [132, 237] width 20 height 21
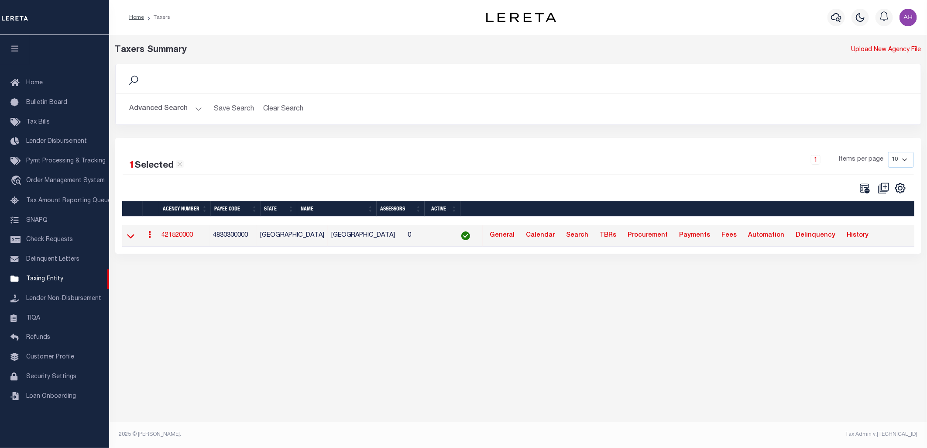
click at [127, 236] on icon at bounding box center [130, 235] width 7 height 9
